Goal: Navigation & Orientation: Find specific page/section

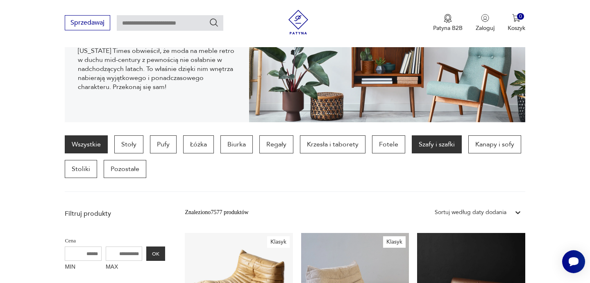
click at [430, 143] on p "Szafy i szafki" at bounding box center [437, 144] width 50 height 18
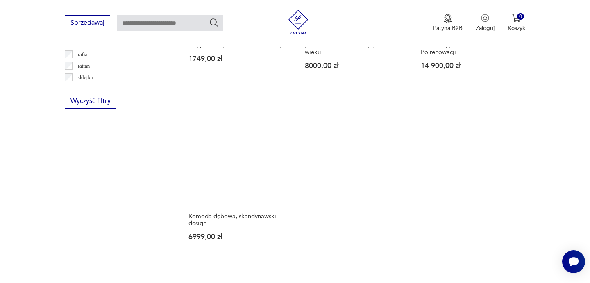
scroll to position [1158, 0]
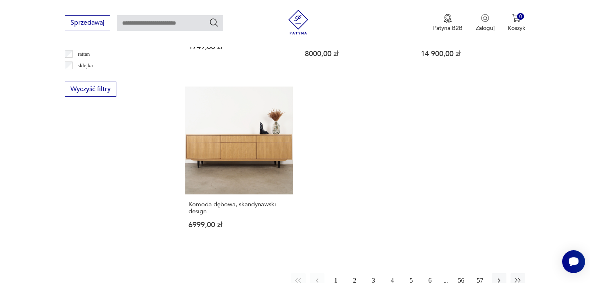
click at [354, 273] on button "2" at bounding box center [354, 280] width 15 height 15
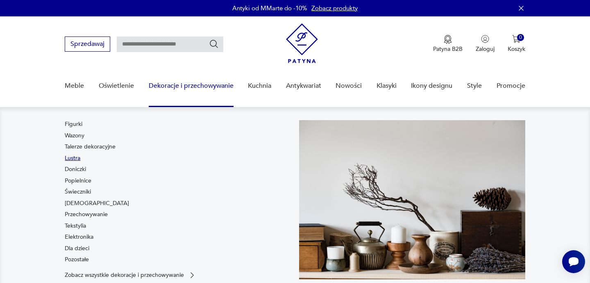
click at [75, 158] on link "Lustra" at bounding box center [73, 158] width 16 height 8
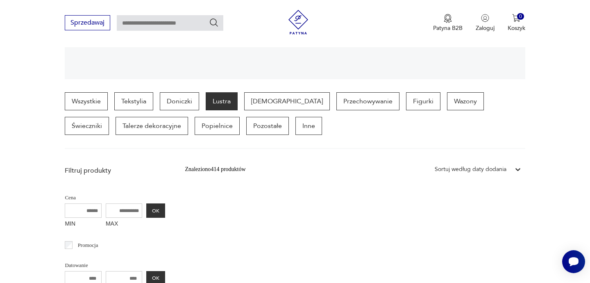
scroll to position [84, 0]
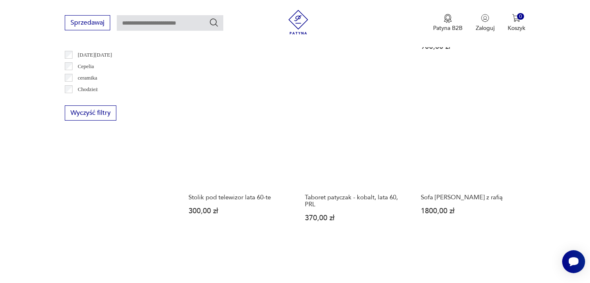
scroll to position [808, 0]
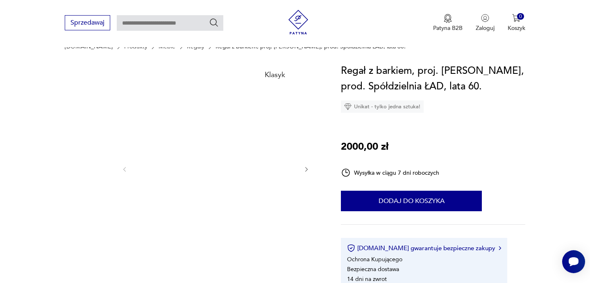
scroll to position [73, 0]
